Goal: Task Accomplishment & Management: Complete application form

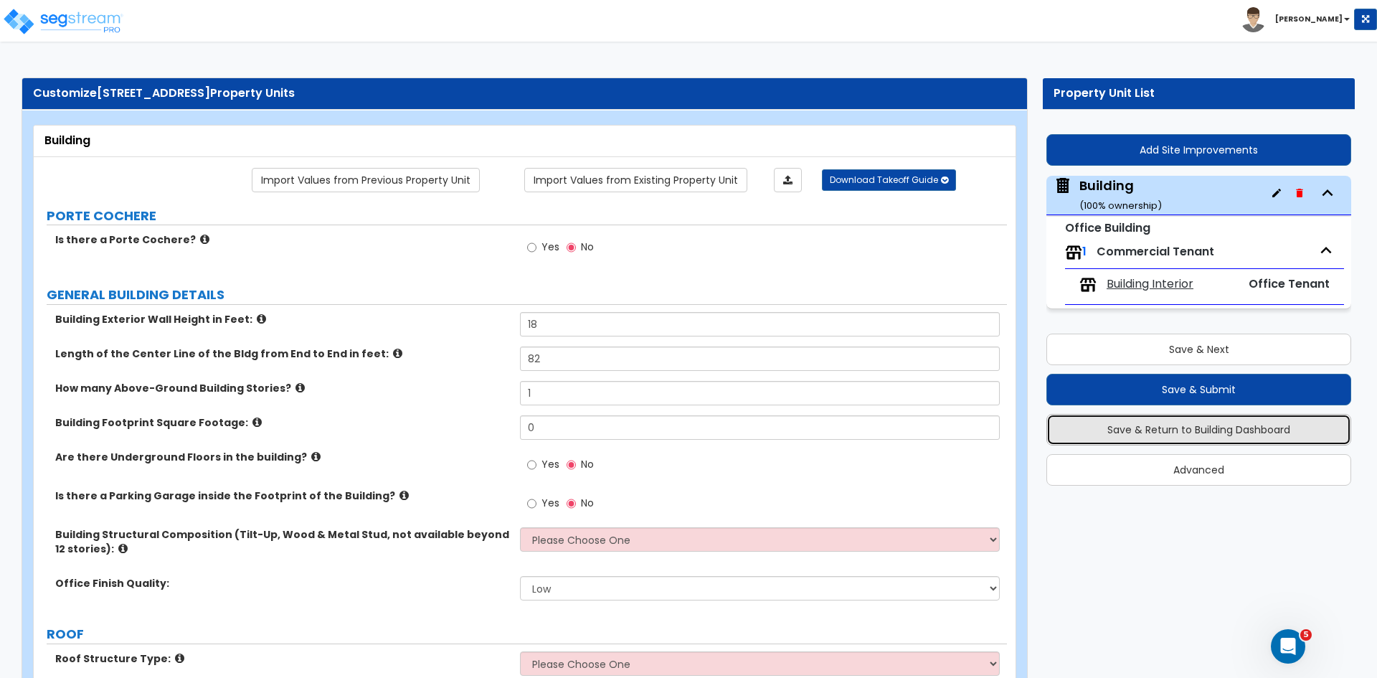
click at [1134, 430] on button "Save & Return to Building Dashboard" at bounding box center [1198, 430] width 305 height 32
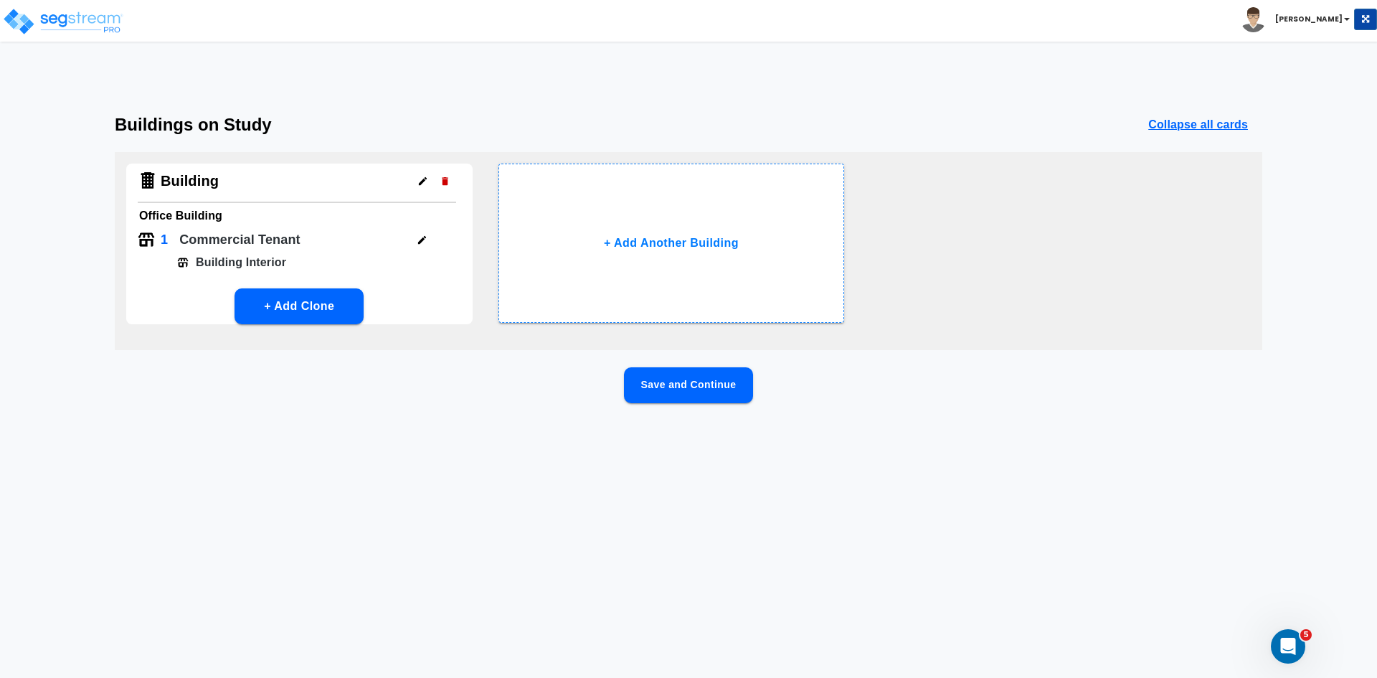
click at [658, 388] on button "Save and Continue" at bounding box center [688, 385] width 129 height 36
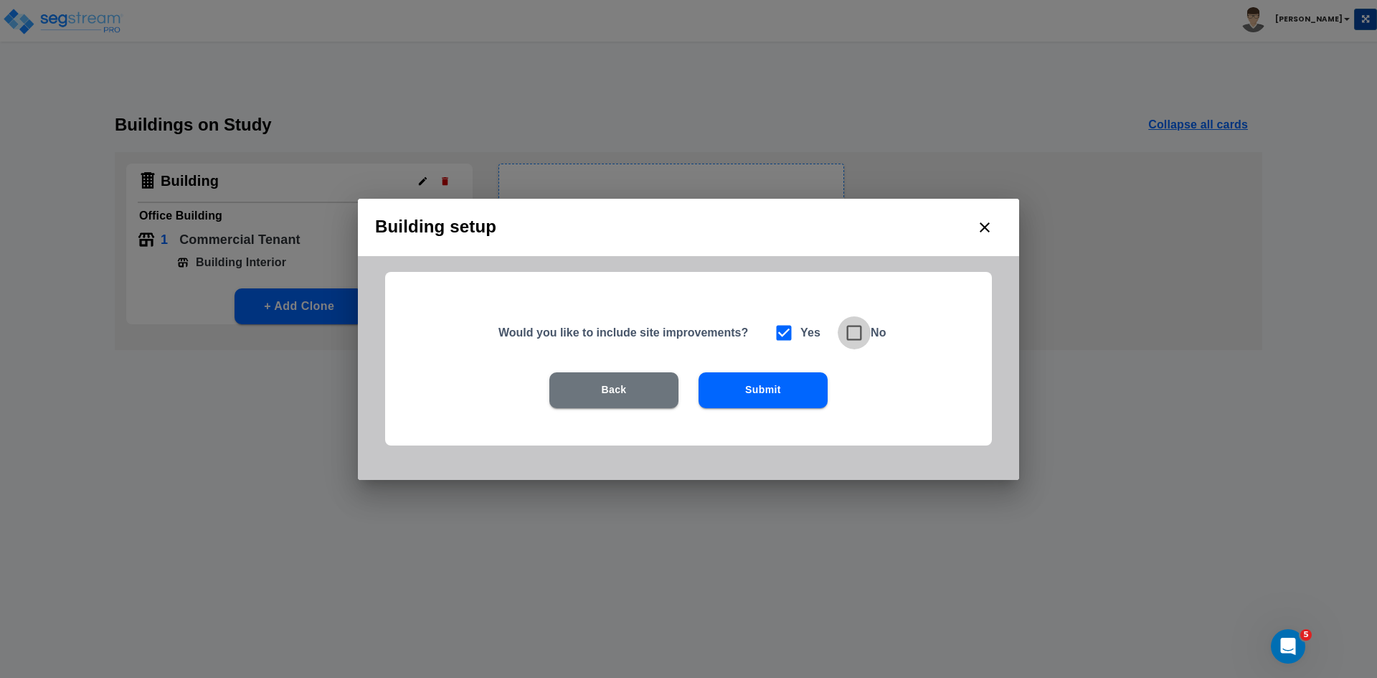
click at [857, 326] on icon at bounding box center [854, 332] width 15 height 15
checkbox input "false"
checkbox input "true"
click at [774, 389] on button "Submit" at bounding box center [762, 390] width 129 height 36
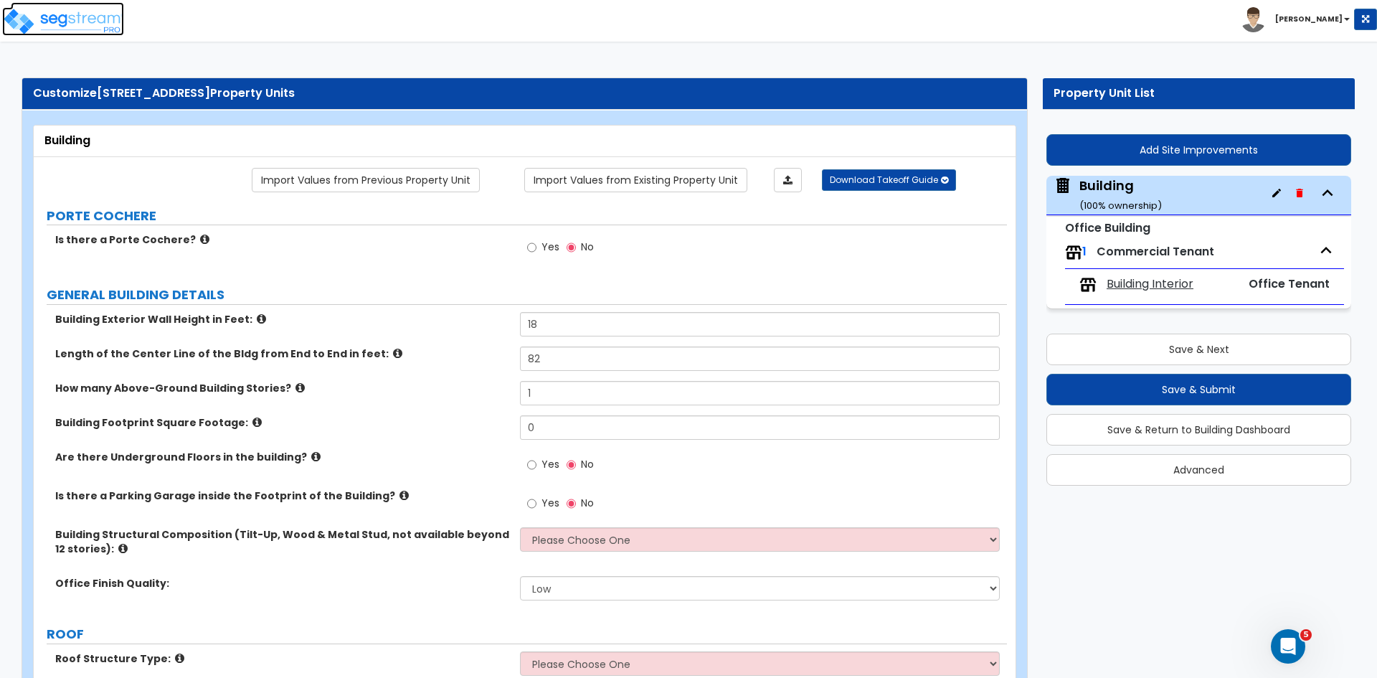
click at [86, 11] on img at bounding box center [63, 21] width 122 height 29
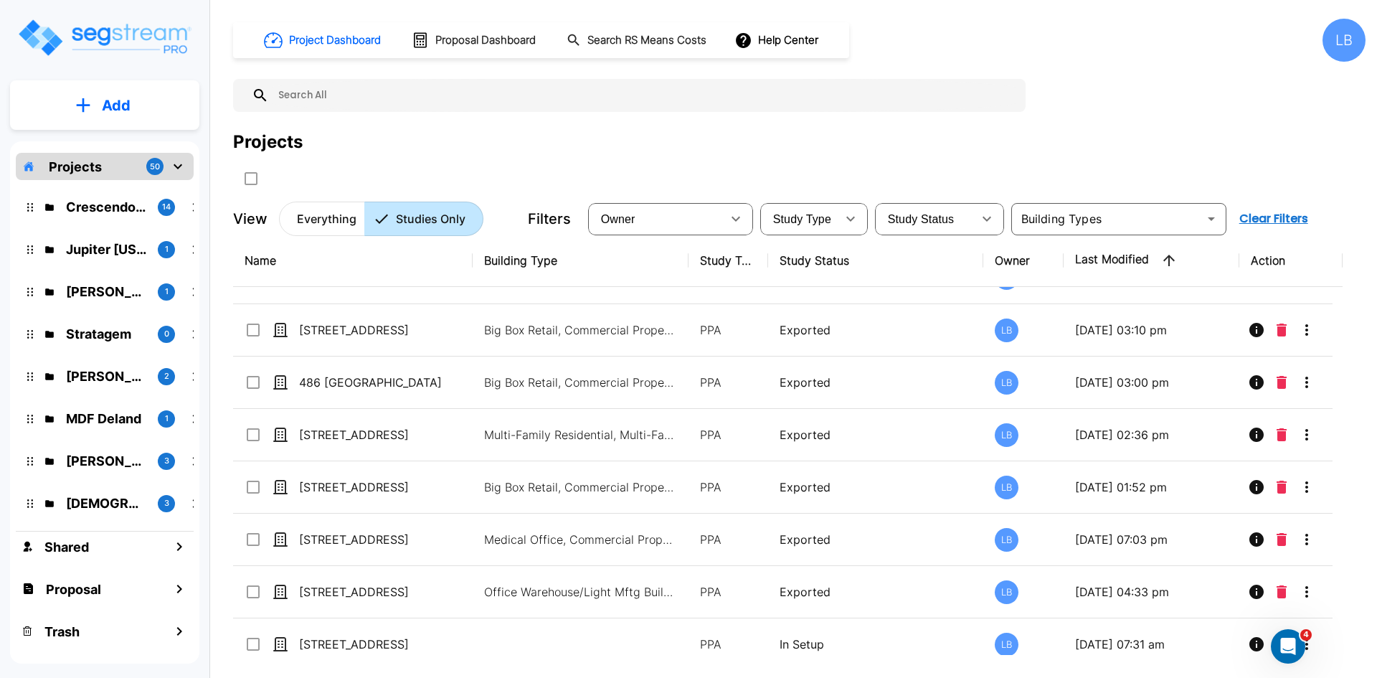
scroll to position [38, 0]
